Goal: Check status: Check status

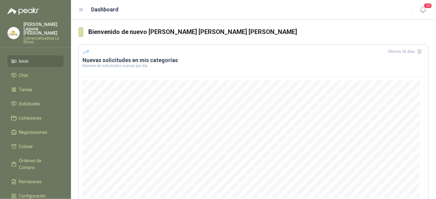
click at [25, 58] on span "Inicio" at bounding box center [24, 61] width 10 height 7
click at [28, 58] on span "Inicio" at bounding box center [24, 61] width 10 height 7
click at [34, 100] on span "Solicitudes" at bounding box center [29, 103] width 21 height 7
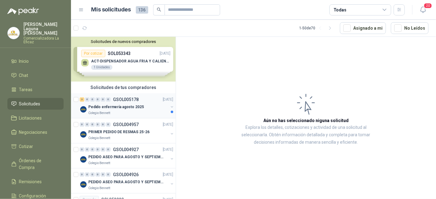
click at [104, 104] on p "Pedido enfermería agosto 2025" at bounding box center [116, 107] width 56 height 6
